Goal: Transaction & Acquisition: Purchase product/service

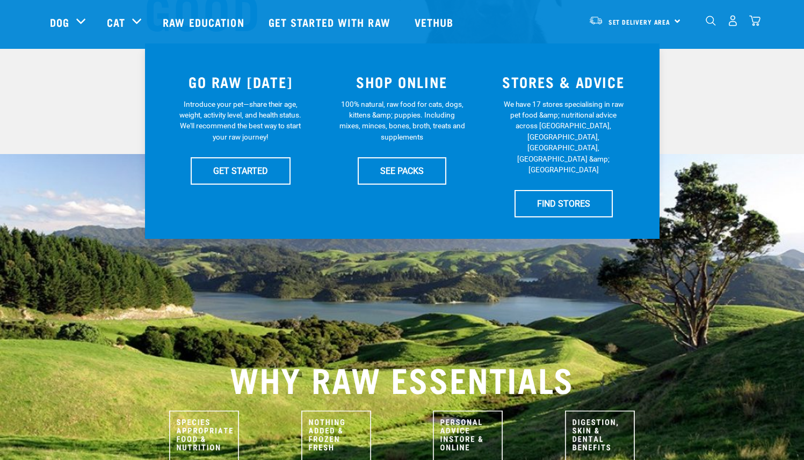
scroll to position [218, 0]
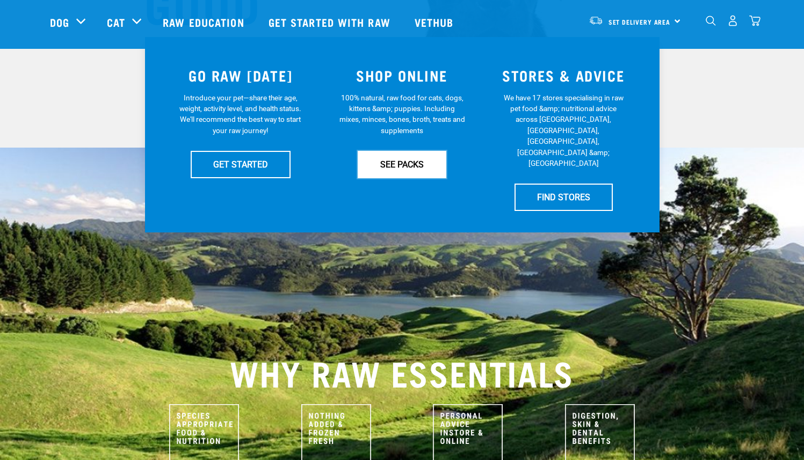
click at [404, 161] on link "SEE PACKS" at bounding box center [402, 164] width 89 height 27
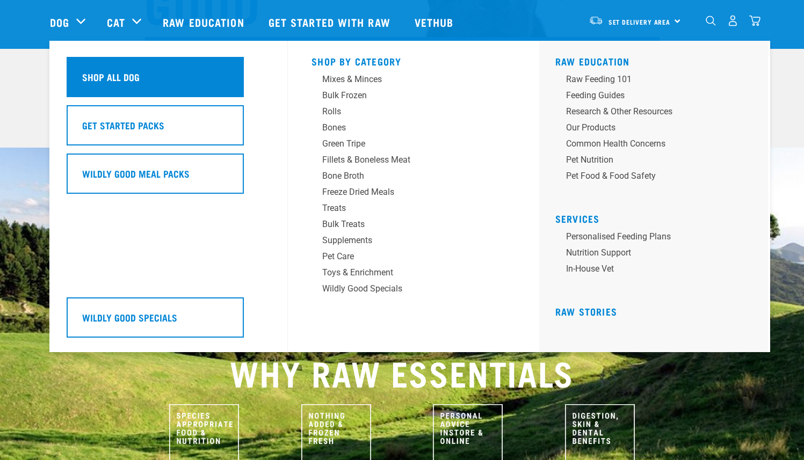
click at [87, 64] on div "Shop All Dog" at bounding box center [155, 77] width 177 height 40
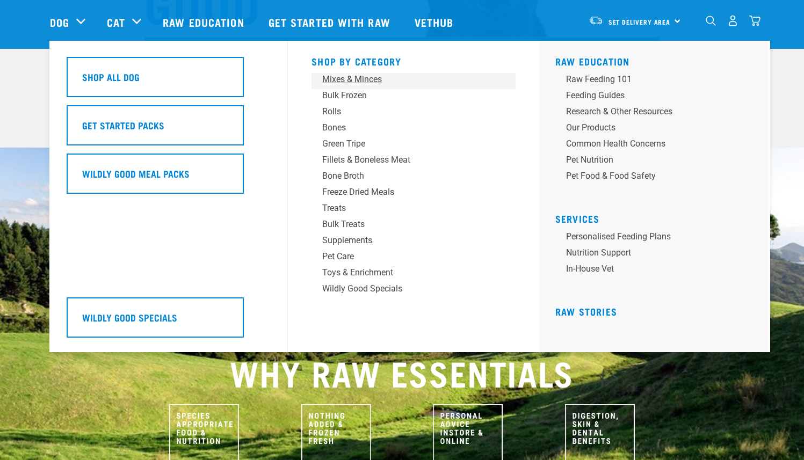
click at [370, 76] on div "Mixes & Minces" at bounding box center [406, 79] width 168 height 13
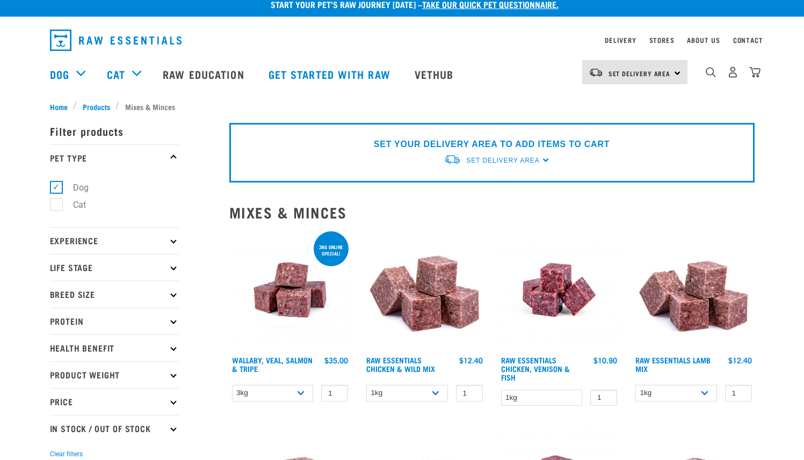
scroll to position [20, 0]
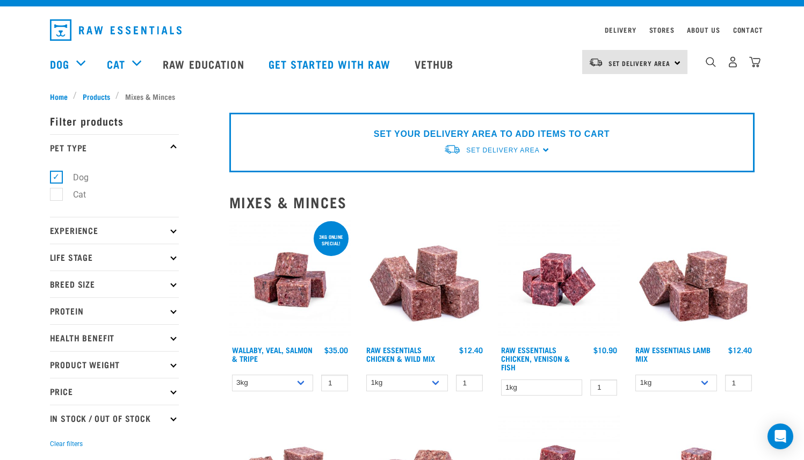
click at [160, 228] on p "Experience" at bounding box center [114, 230] width 129 height 27
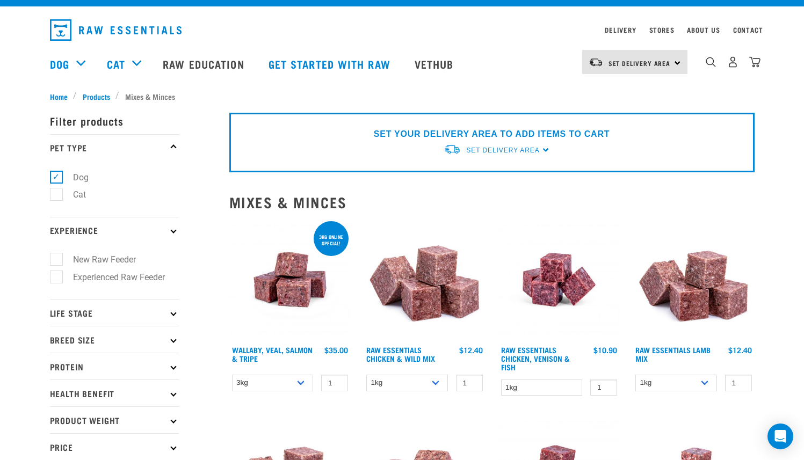
click at [128, 263] on label "New Raw Feeder" at bounding box center [98, 259] width 84 height 13
click at [57, 262] on input "New Raw Feeder" at bounding box center [53, 258] width 7 height 7
checkbox input "true"
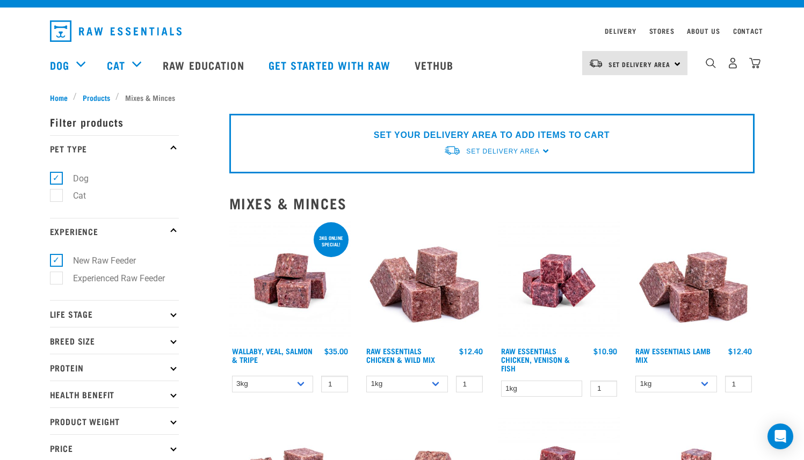
scroll to position [81, 0]
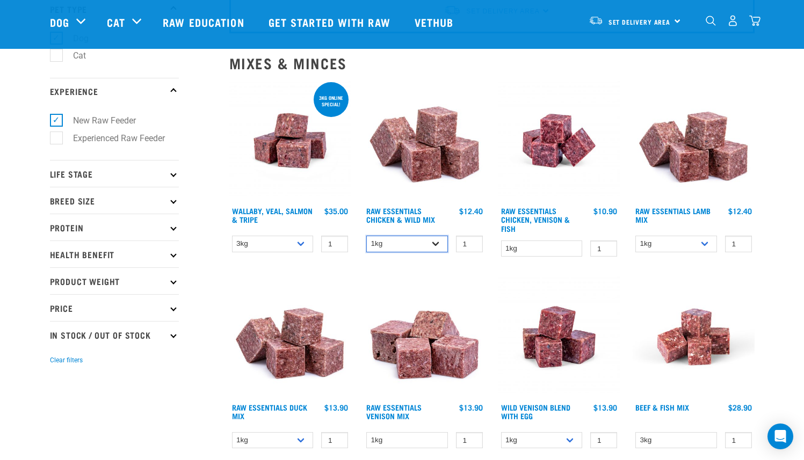
click at [434, 241] on select "1kg 3kg Bulk (10kg)" at bounding box center [407, 244] width 82 height 17
click at [366, 236] on select "1kg 3kg Bulk (10kg)" at bounding box center [407, 244] width 82 height 17
click at [293, 242] on select "3kg 1kg Bulk (18kg)" at bounding box center [273, 244] width 82 height 17
select select "34492"
click at [232, 236] on select "3kg 1kg Bulk (18kg)" at bounding box center [273, 244] width 82 height 17
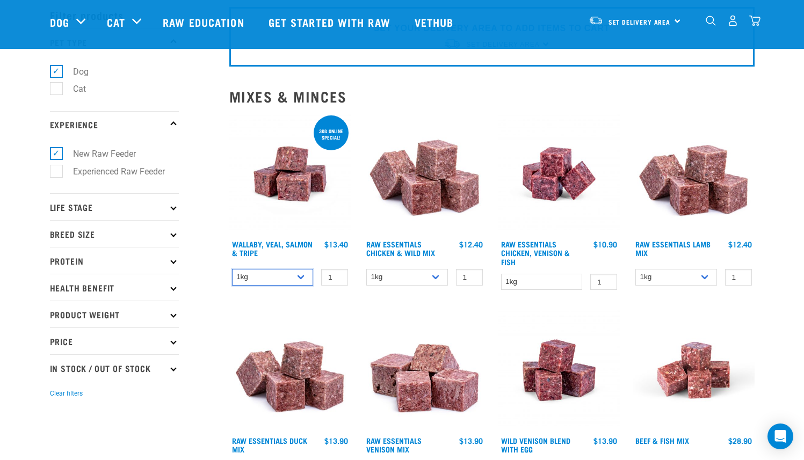
scroll to position [32, 0]
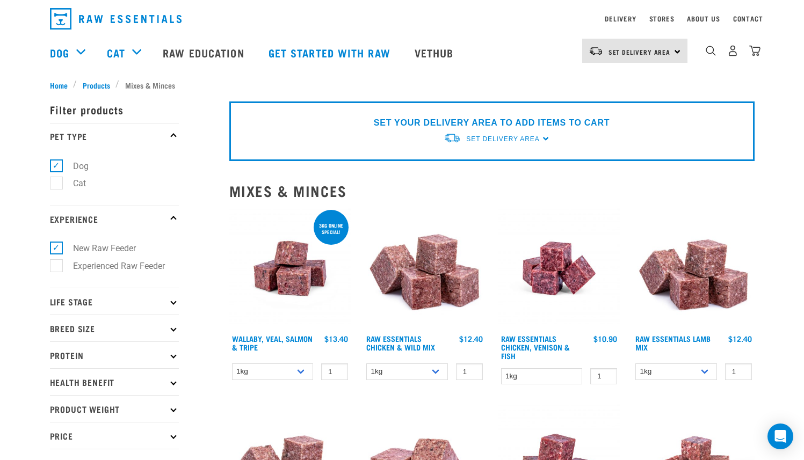
click at [307, 282] on img at bounding box center [290, 269] width 122 height 122
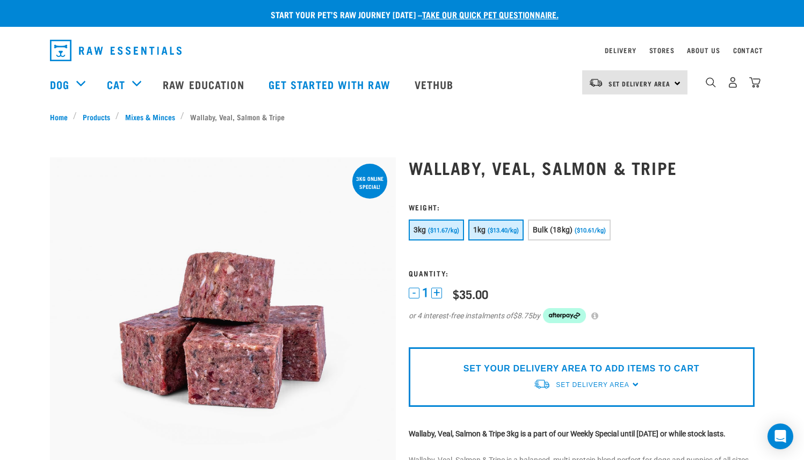
click at [487, 234] on button "1kg ($13.40/kg)" at bounding box center [496, 230] width 55 height 21
click at [435, 237] on button "3kg ($11.67/kg)" at bounding box center [436, 230] width 55 height 21
click at [500, 230] on span "($13.40/kg)" at bounding box center [503, 230] width 31 height 7
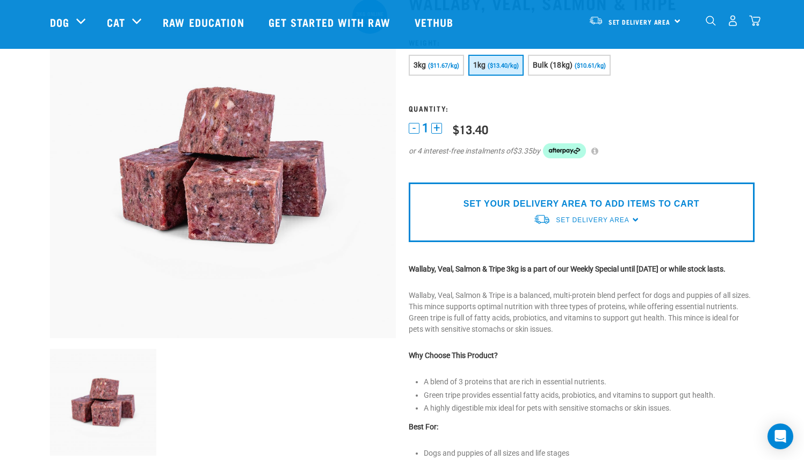
scroll to position [103, 0]
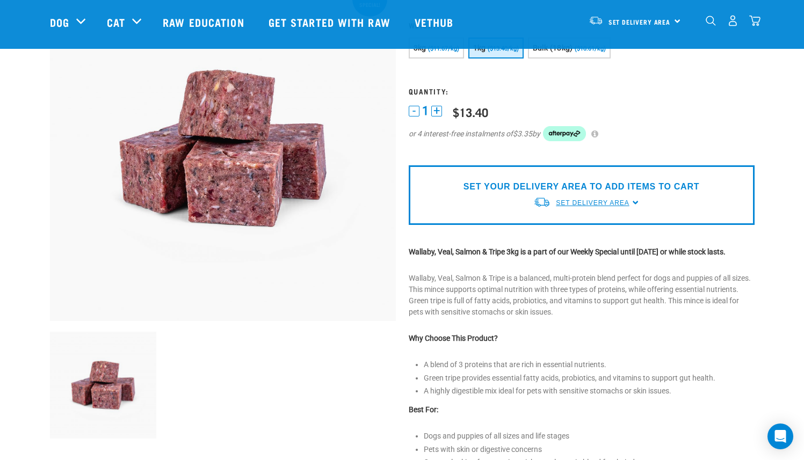
click at [593, 201] on span "Set Delivery Area" at bounding box center [592, 203] width 73 height 8
click at [568, 223] on link "[GEOGRAPHIC_DATA]" at bounding box center [587, 228] width 107 height 18
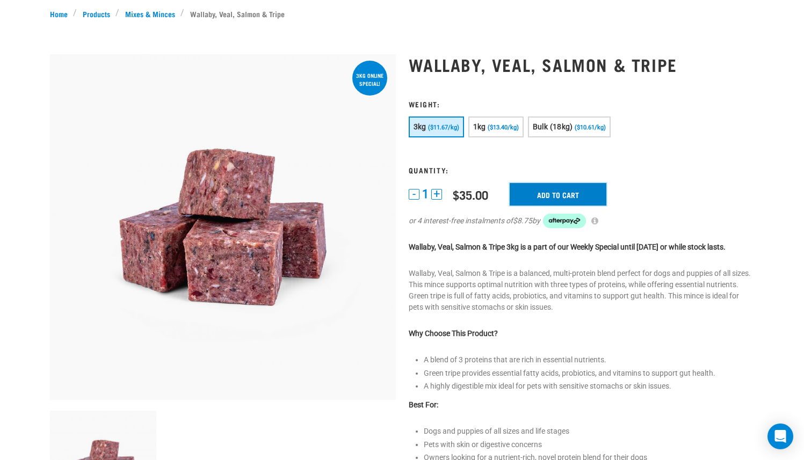
click at [557, 194] on input "Add to cart" at bounding box center [558, 194] width 97 height 23
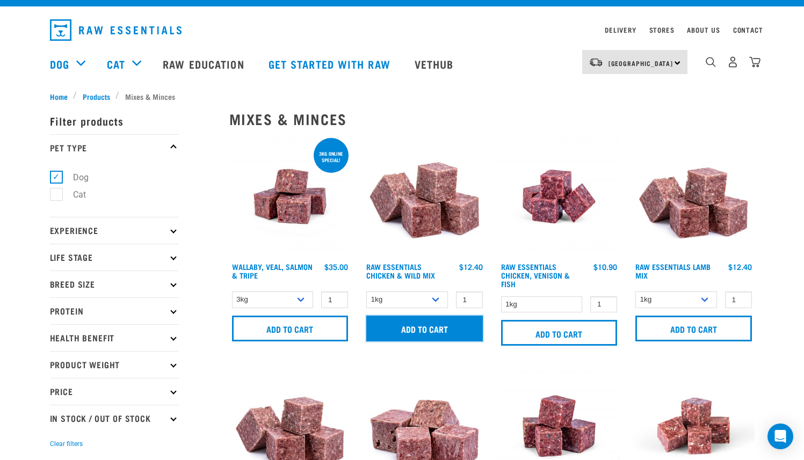
click at [424, 322] on input "Add to cart" at bounding box center [424, 329] width 117 height 26
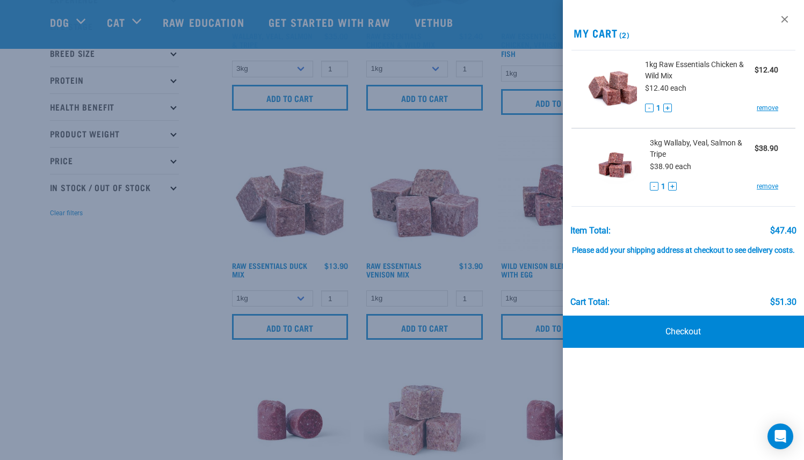
click at [138, 251] on div at bounding box center [402, 230] width 804 height 460
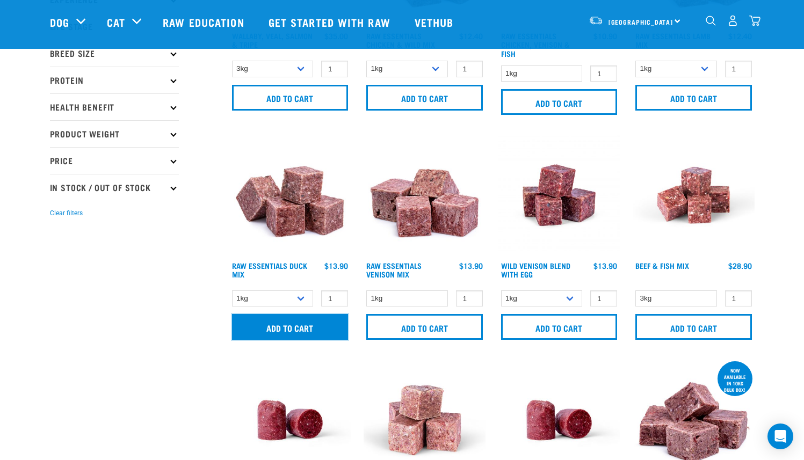
click at [305, 328] on input "Add to cart" at bounding box center [290, 327] width 117 height 26
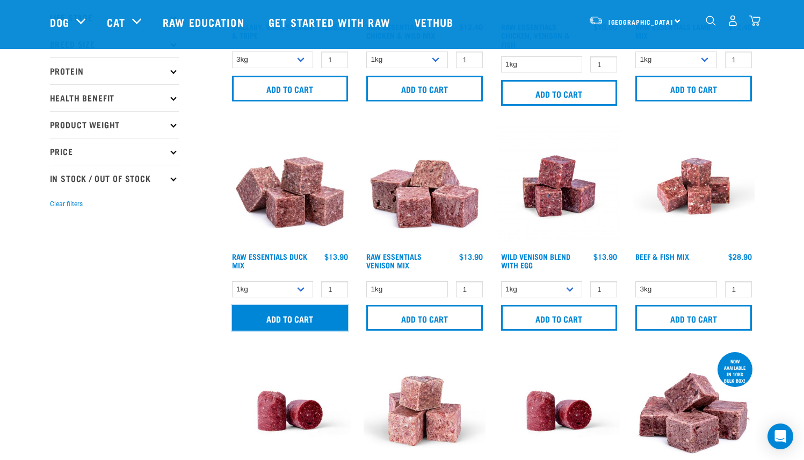
scroll to position [309, 0]
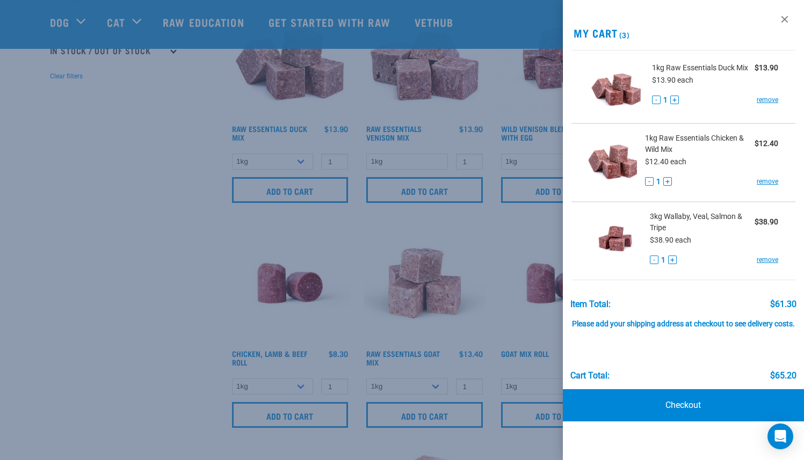
click at [688, 219] on span "3kg Wallaby, Veal, Salmon & Tripe" at bounding box center [702, 222] width 105 height 23
click at [134, 289] on div at bounding box center [402, 230] width 804 height 460
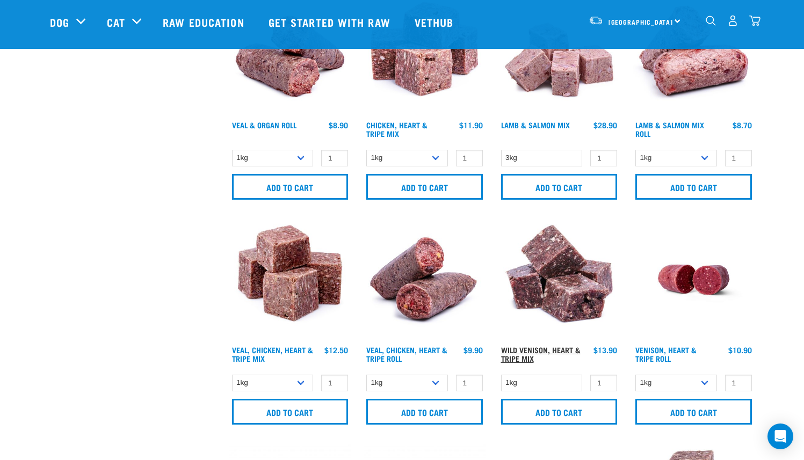
scroll to position [1055, 0]
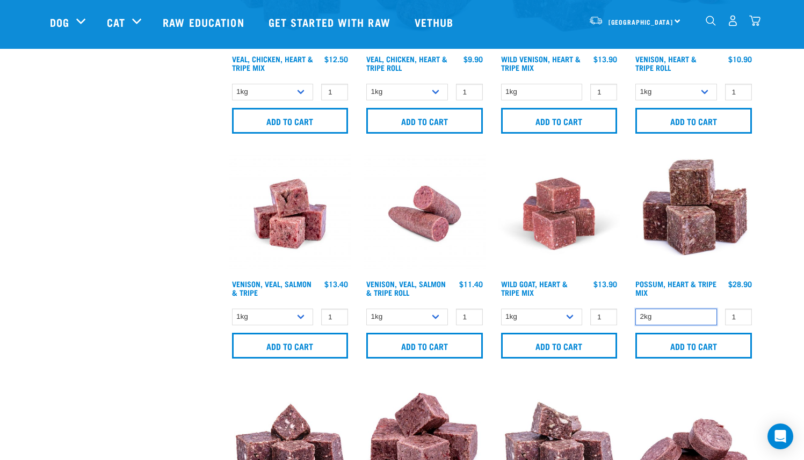
click at [682, 314] on select "2kg" at bounding box center [677, 317] width 82 height 17
click at [636, 309] on select "2kg" at bounding box center [677, 317] width 82 height 17
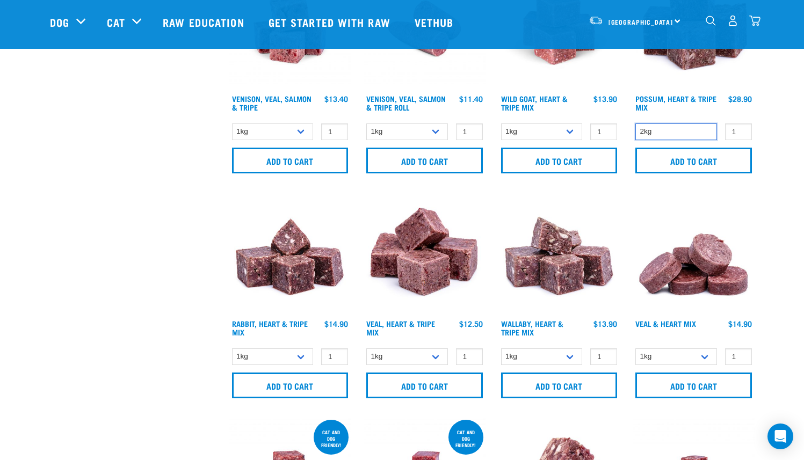
scroll to position [1243, 0]
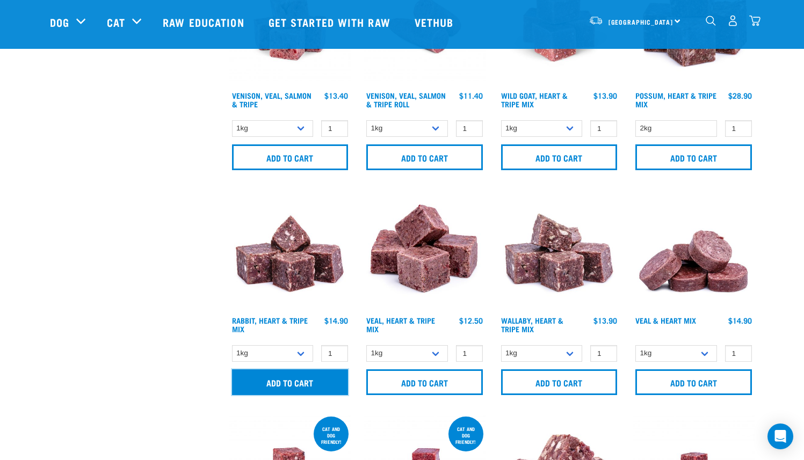
click at [282, 378] on input "Add to cart" at bounding box center [290, 383] width 117 height 26
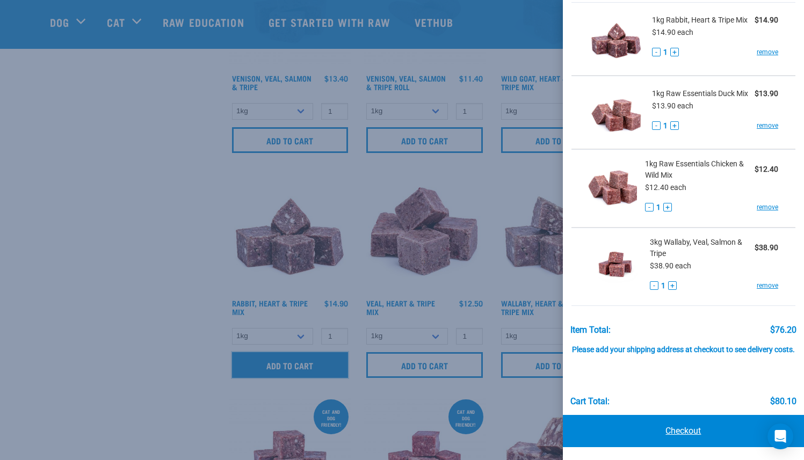
scroll to position [1264, 0]
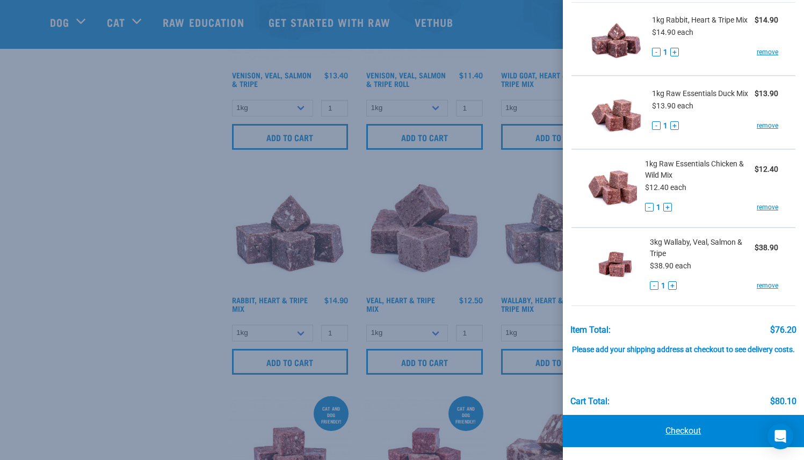
click at [708, 422] on link "Checkout" at bounding box center [683, 431] width 241 height 32
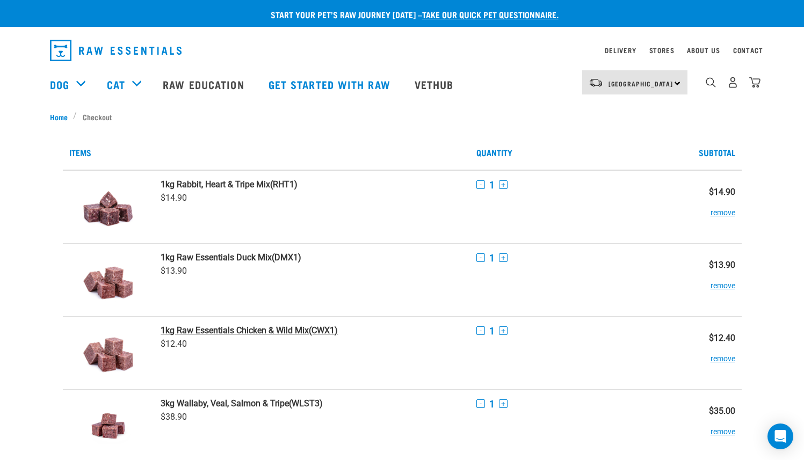
scroll to position [18, 0]
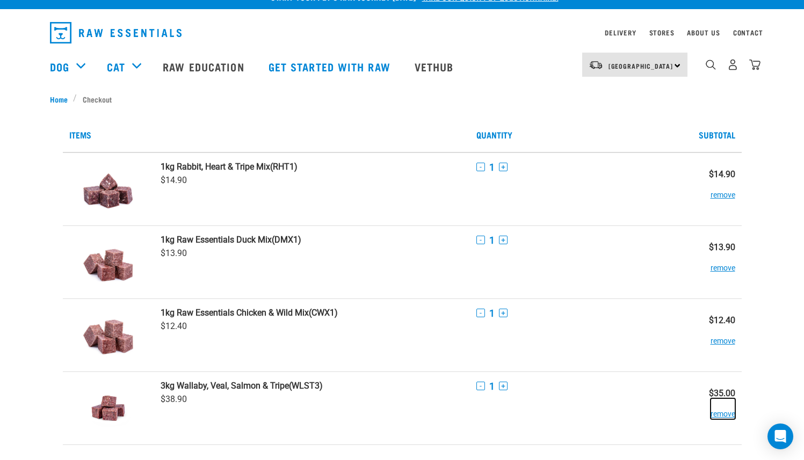
click at [726, 414] on button "remove" at bounding box center [723, 409] width 25 height 21
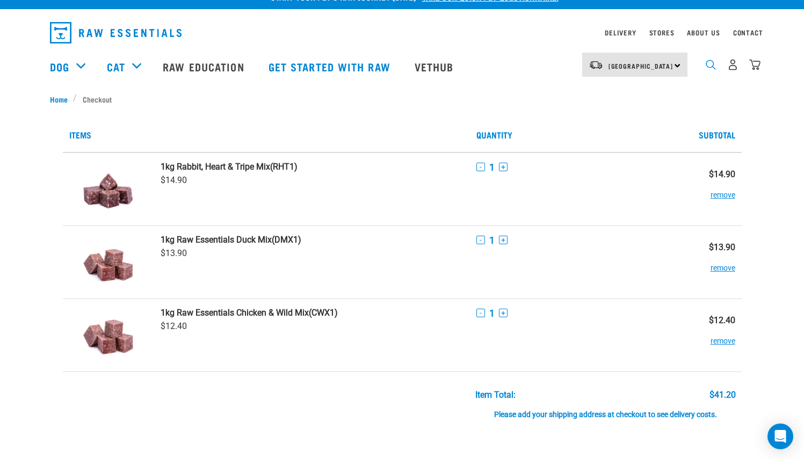
click at [711, 65] on img "dropdown navigation" at bounding box center [711, 65] width 10 height 10
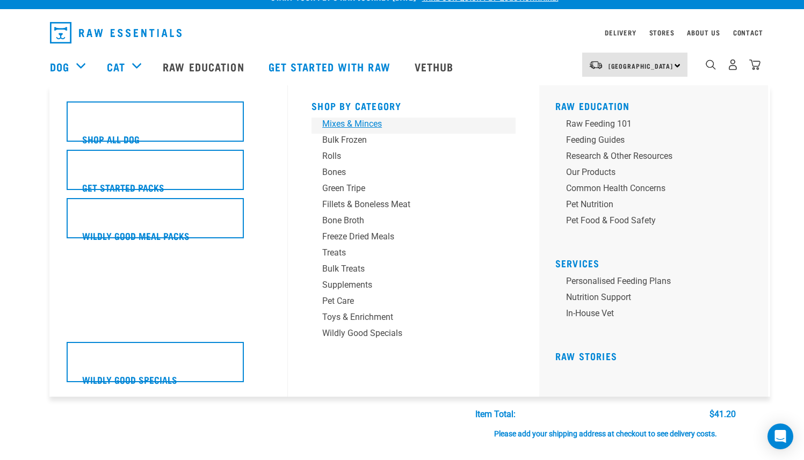
click at [330, 119] on div "Mixes & Minces" at bounding box center [406, 124] width 168 height 13
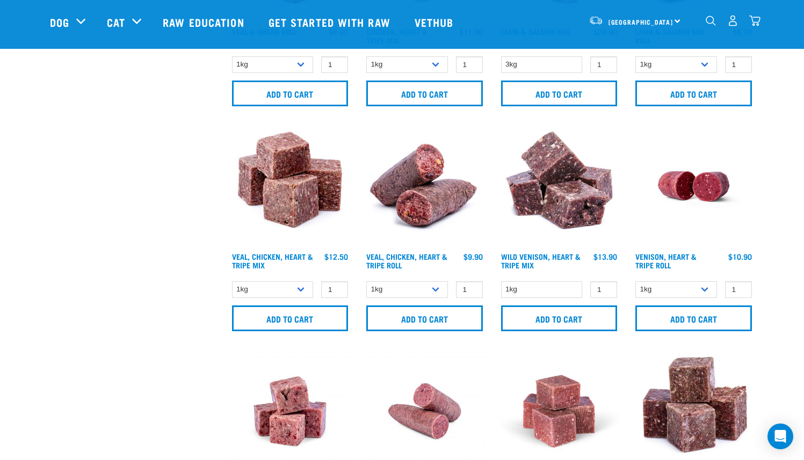
scroll to position [1057, 0]
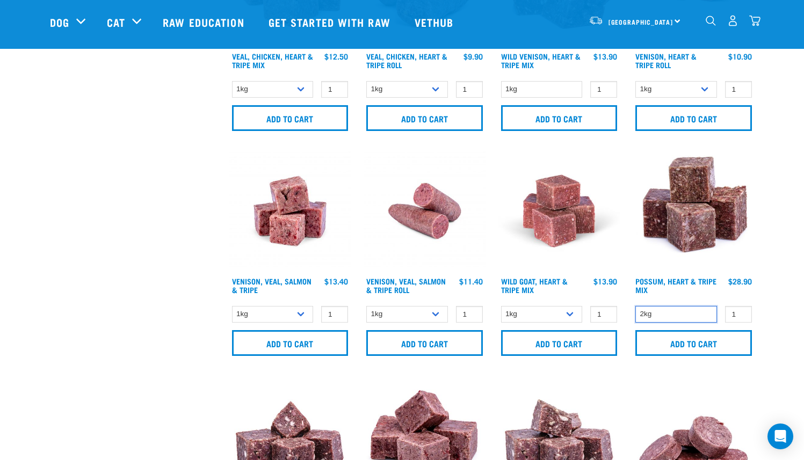
click at [678, 309] on select "2kg" at bounding box center [677, 314] width 82 height 17
click at [636, 306] on select "2kg" at bounding box center [677, 314] width 82 height 17
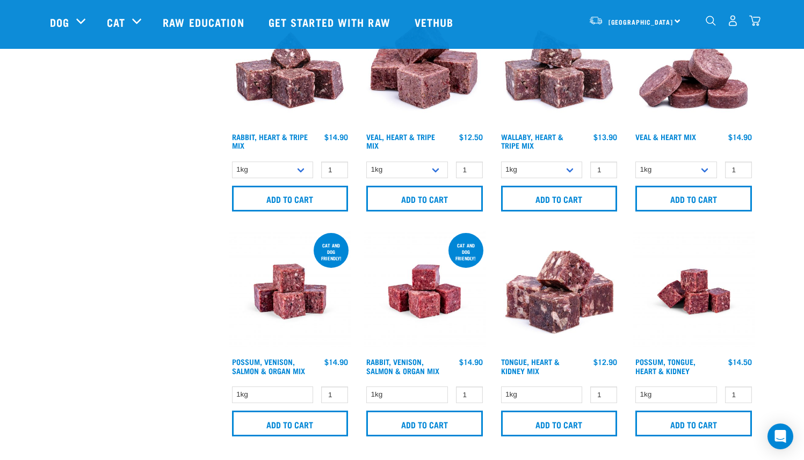
scroll to position [1458, 0]
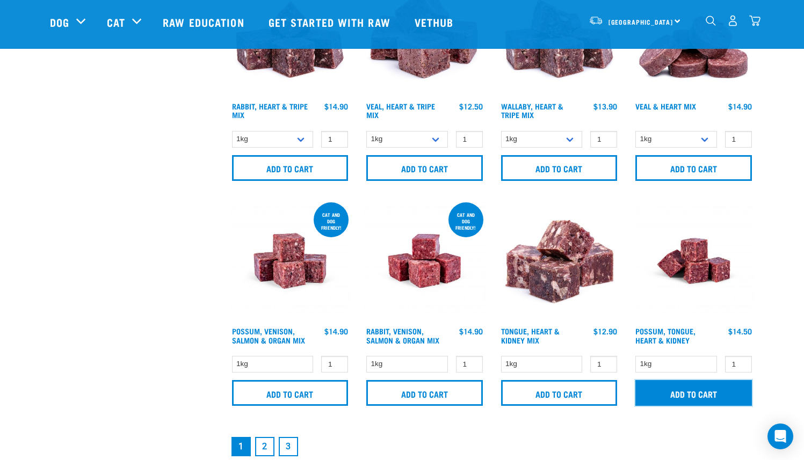
click at [704, 387] on input "Add to cart" at bounding box center [694, 393] width 117 height 26
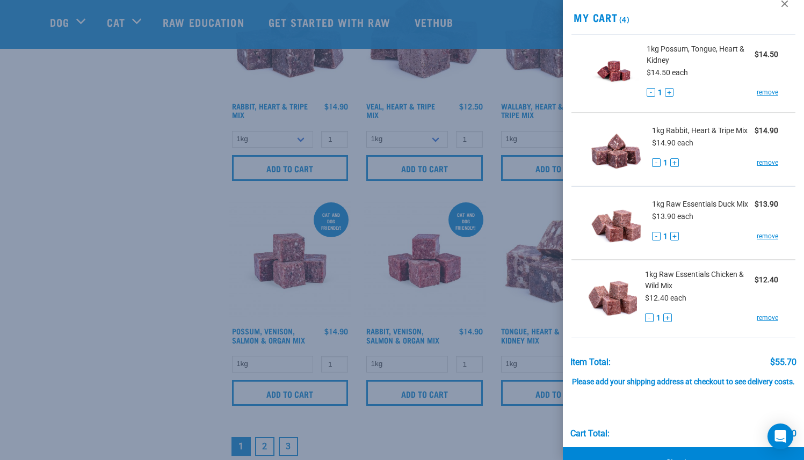
scroll to position [66, 0]
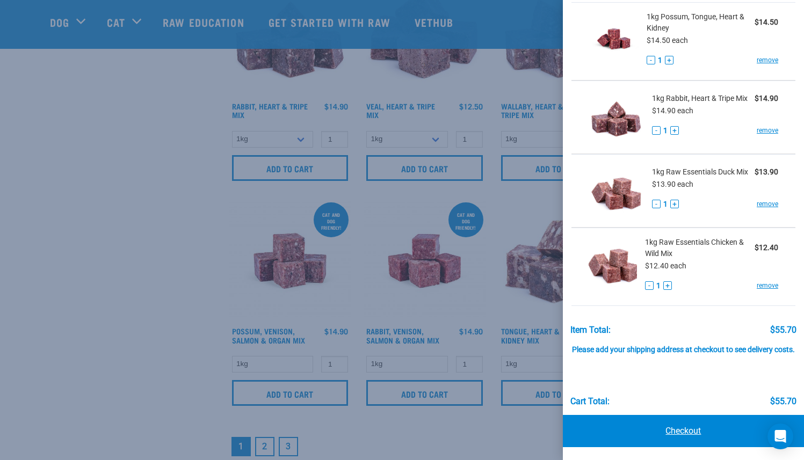
click at [664, 437] on link "Checkout" at bounding box center [683, 431] width 241 height 32
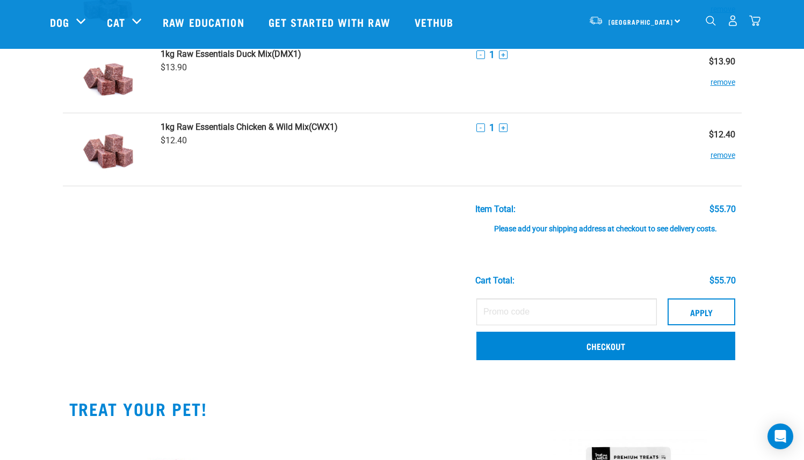
scroll to position [203, 0]
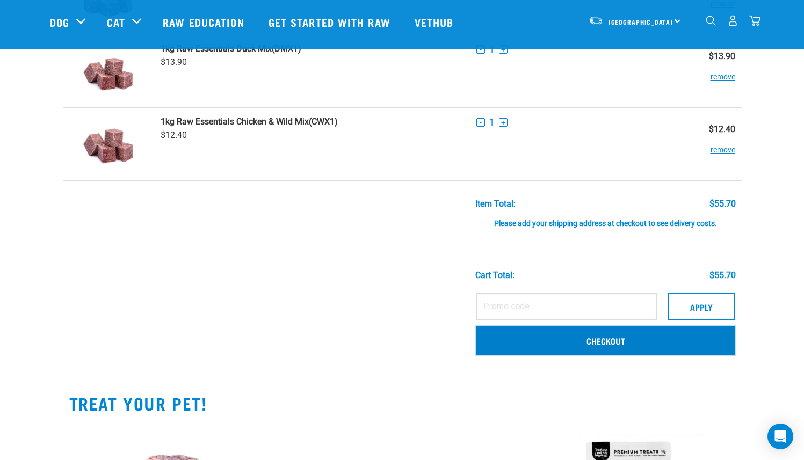
click at [628, 340] on link "Checkout" at bounding box center [606, 341] width 259 height 28
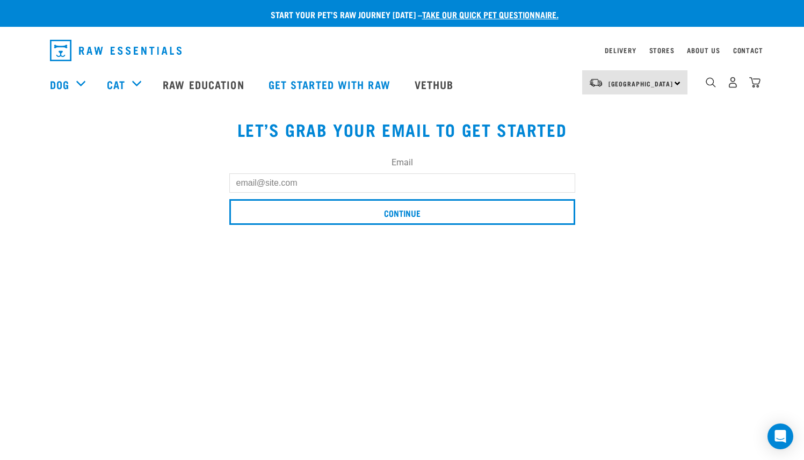
click at [286, 184] on input "Email" at bounding box center [402, 183] width 346 height 19
type input "robyn.isla.nicholls@gmail.com"
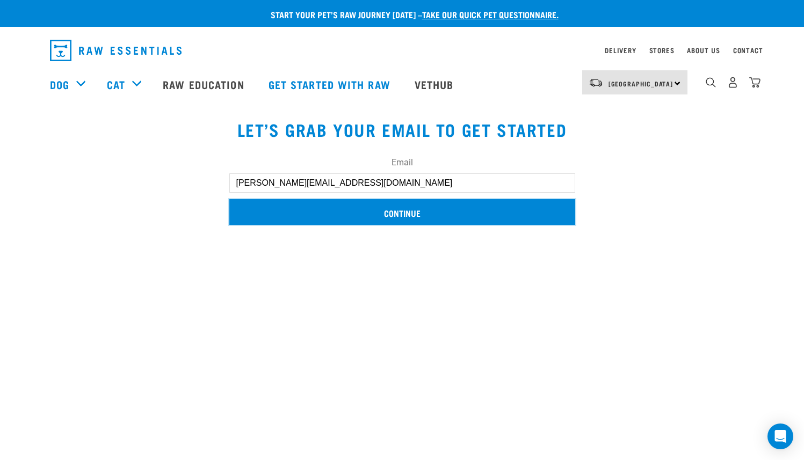
click at [316, 208] on input "Continue" at bounding box center [402, 212] width 346 height 26
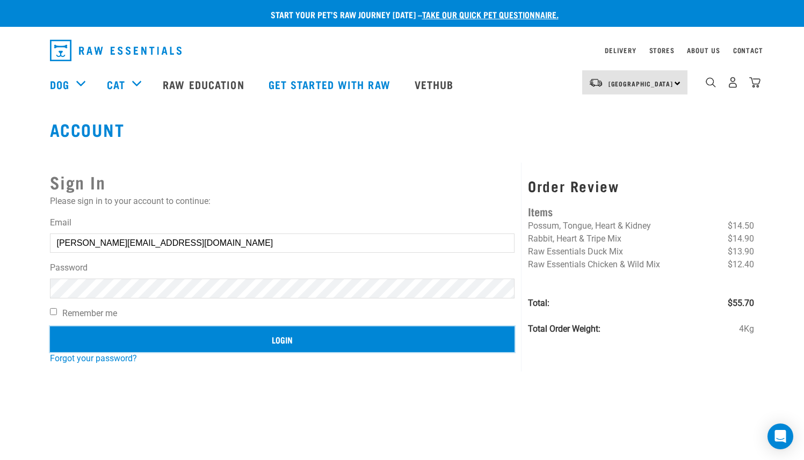
click at [321, 332] on input "Login" at bounding box center [282, 340] width 465 height 26
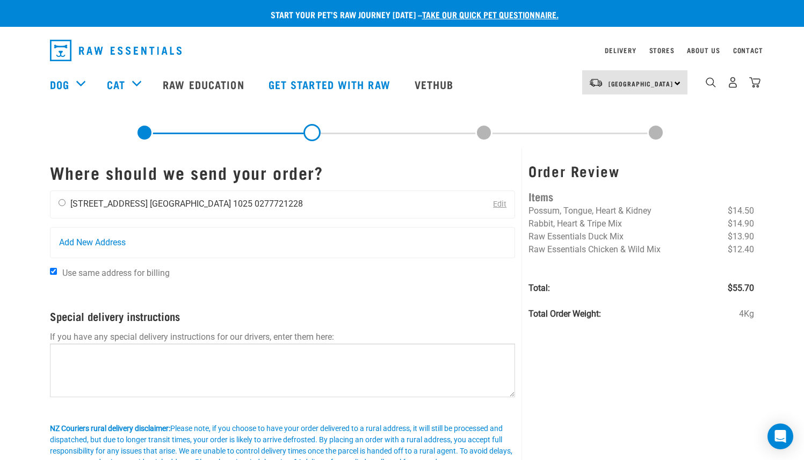
click at [107, 207] on li "[STREET_ADDRESS]" at bounding box center [108, 204] width 77 height 10
click at [62, 203] on input "radio" at bounding box center [62, 202] width 7 height 7
radio input "true"
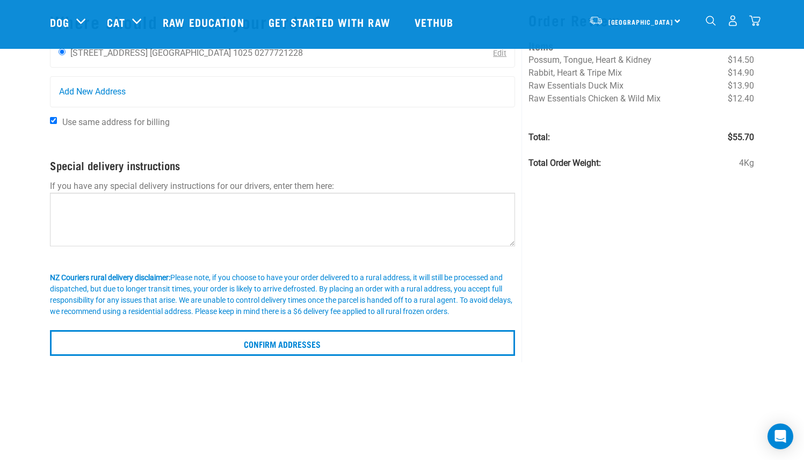
scroll to position [159, 0]
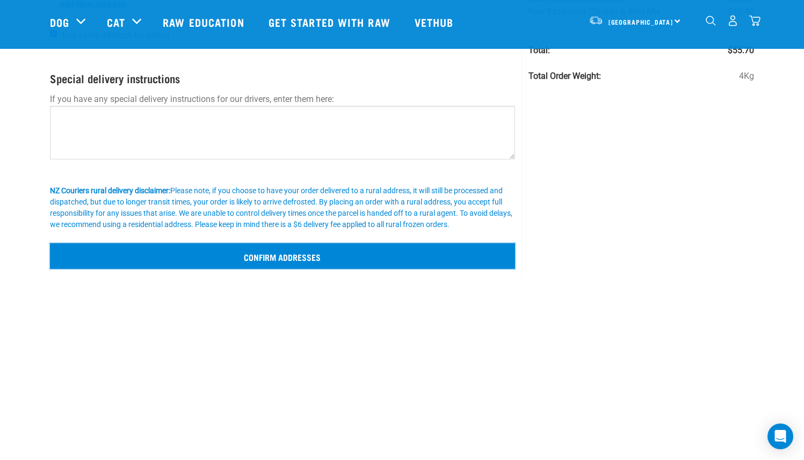
click at [338, 254] on input "Confirm addresses" at bounding box center [283, 256] width 466 height 26
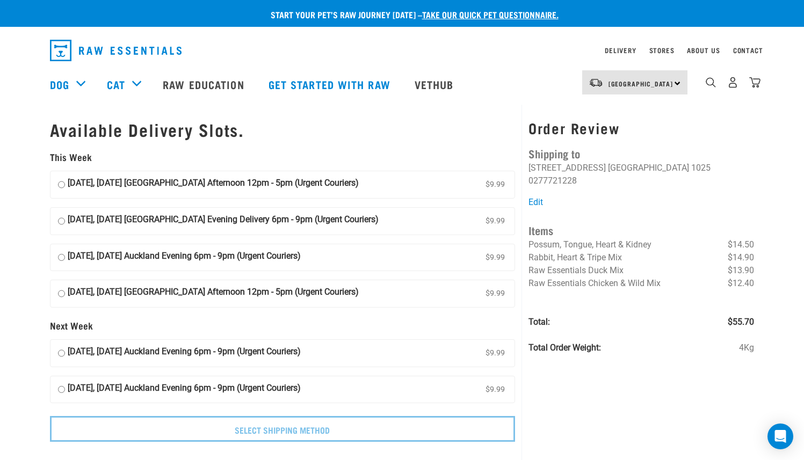
click at [61, 187] on input "[DATE], [DATE] [GEOGRAPHIC_DATA] Afternoon 12pm - 5pm (Urgent Couriers) $9.99" at bounding box center [61, 185] width 7 height 16
radio input "true"
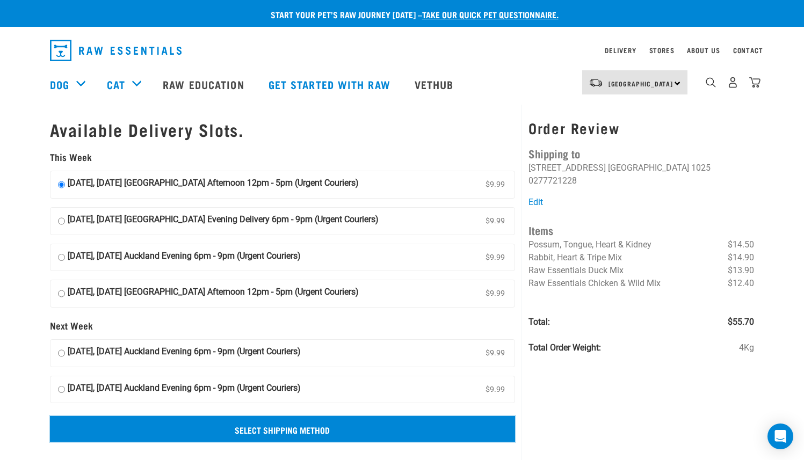
click at [357, 426] on input "Select Shipping Method" at bounding box center [283, 429] width 466 height 26
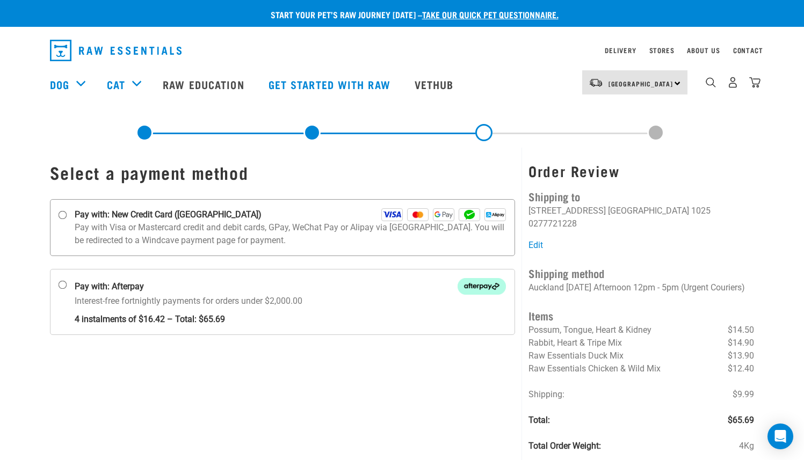
click at [92, 222] on p "Pay with Visa or Mastercard credit and debit cards, GPay, WeChat Pay or Alipay …" at bounding box center [291, 234] width 432 height 26
click at [67, 220] on input "Pay with: New Credit Card (Windcave)" at bounding box center [62, 215] width 9 height 9
radio input "true"
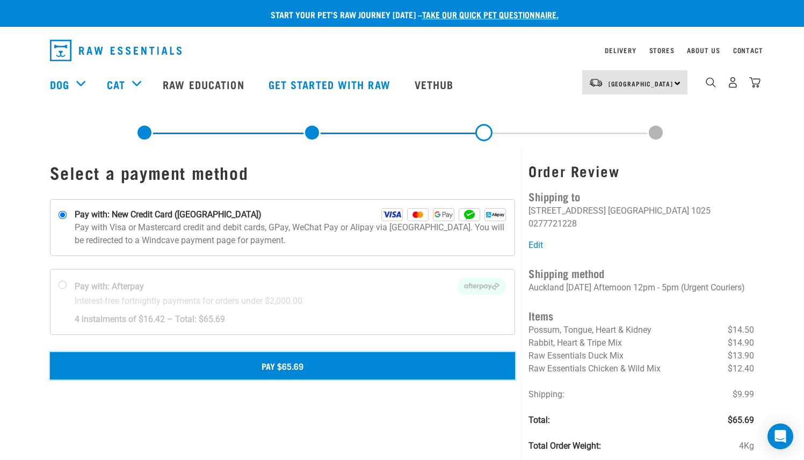
click at [328, 366] on button "Pay $65.69" at bounding box center [283, 365] width 466 height 27
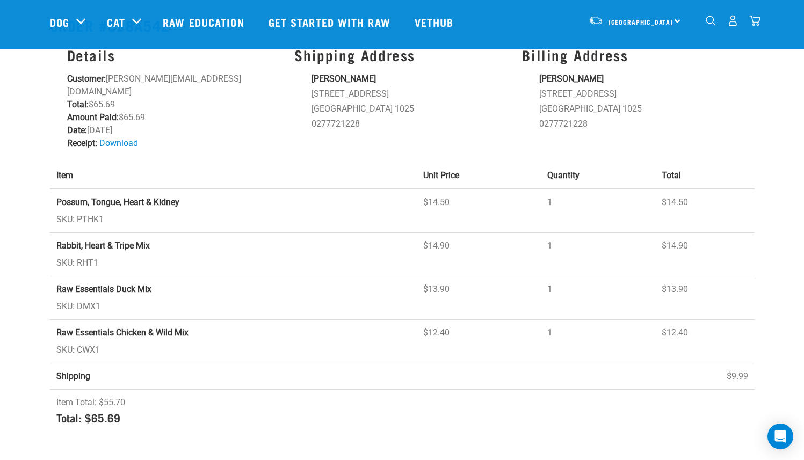
scroll to position [62, 0]
